Goal: Task Accomplishment & Management: Manage account settings

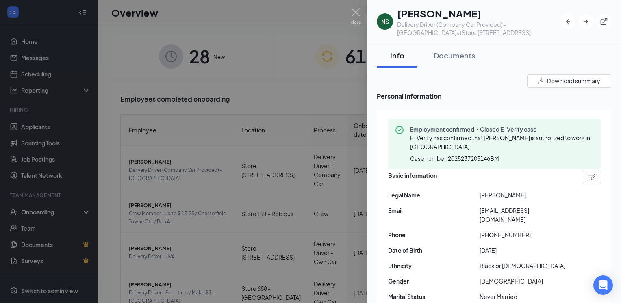
scroll to position [2065, 0]
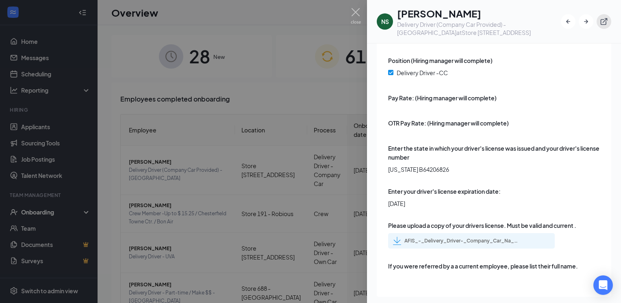
click at [607, 17] on button "button" at bounding box center [603, 21] width 15 height 15
click at [353, 15] on img at bounding box center [356, 16] width 10 height 16
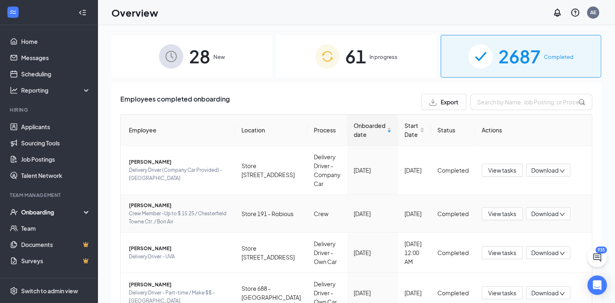
click at [160, 210] on span "Crew Member -Up to $ 15.25 / Chesterfield Towne Ctr. / Bon Air" at bounding box center [179, 218] width 100 height 16
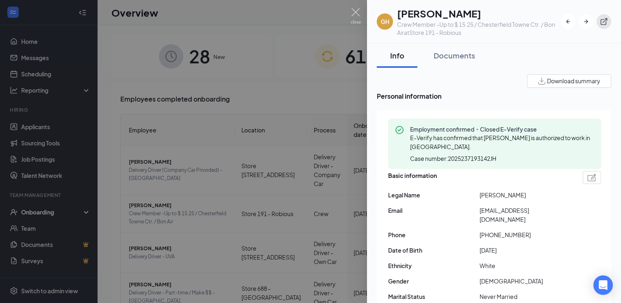
click at [602, 20] on icon "ExternalLink" at bounding box center [604, 21] width 8 height 8
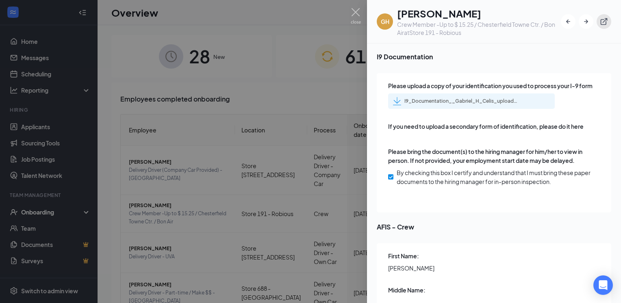
scroll to position [1138, 0]
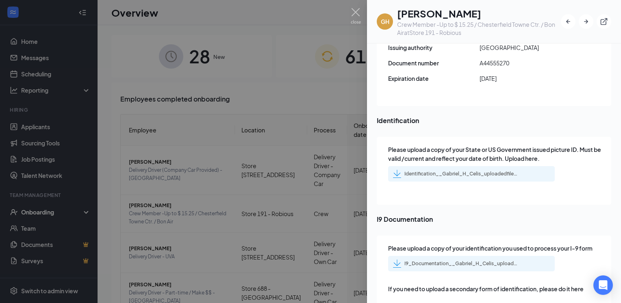
click at [428, 263] on div "I9_Documentation__Gabriel_H_Celis_uploadedfile_20250822.pdf.pdf" at bounding box center [461, 263] width 114 height 7
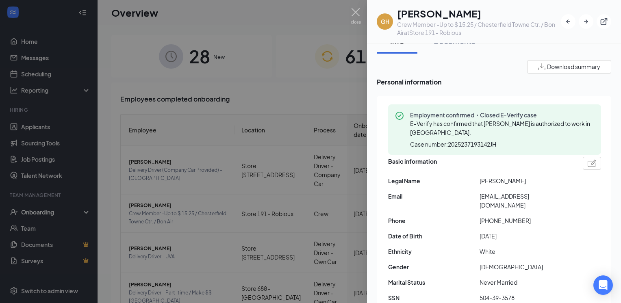
scroll to position [0, 0]
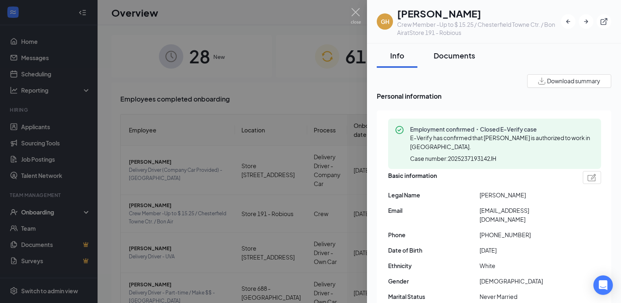
click at [443, 55] on div "Documents" at bounding box center [453, 55] width 41 height 10
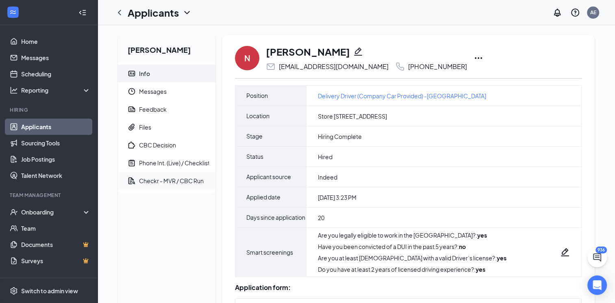
click at [168, 182] on div "Checkr - MVR / CBC Run" at bounding box center [171, 181] width 65 height 8
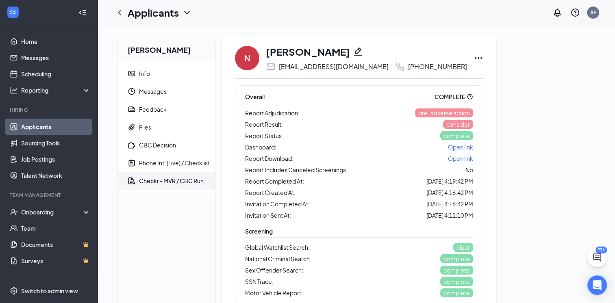
click at [46, 131] on link "Applicants" at bounding box center [55, 127] width 69 height 16
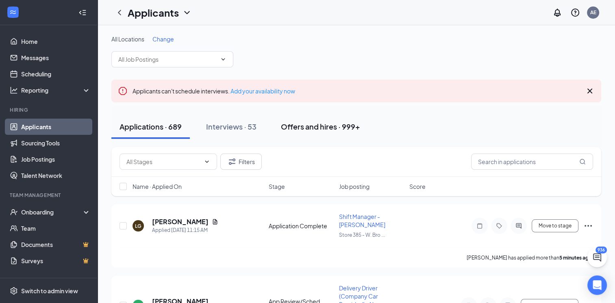
click at [315, 126] on div "Offers and hires · 999+" at bounding box center [320, 126] width 79 height 10
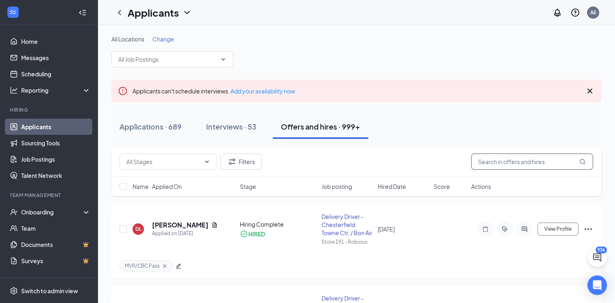
click at [505, 165] on input "text" at bounding box center [532, 162] width 122 height 16
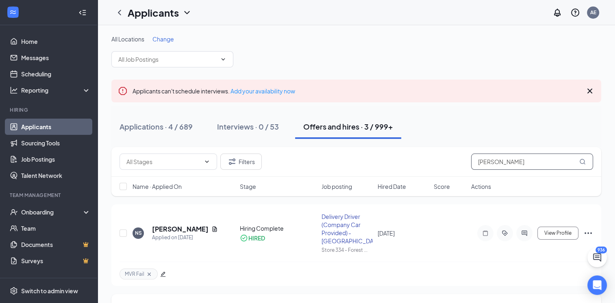
type input "shelton"
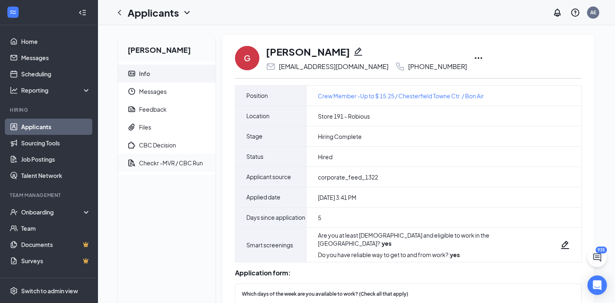
click at [159, 160] on div "Checkr -MVR / CBC Run" at bounding box center [171, 163] width 64 height 8
